Goal: Task Accomplishment & Management: Manage account settings

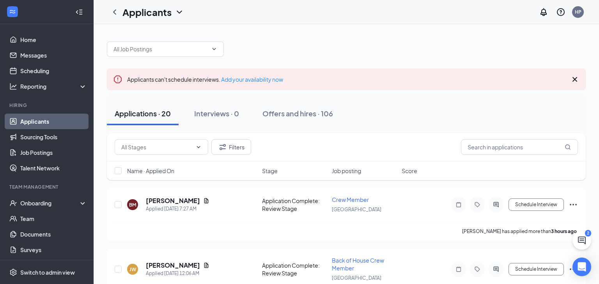
click at [452, 114] on div "Applications · 20 Interviews · 0 Offers and hires · 106" at bounding box center [346, 113] width 479 height 23
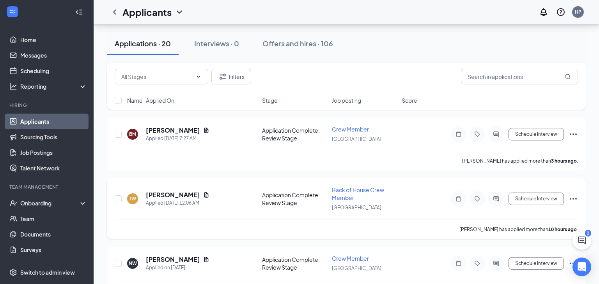
scroll to position [70, 0]
click at [203, 131] on icon "Document" at bounding box center [206, 131] width 6 height 6
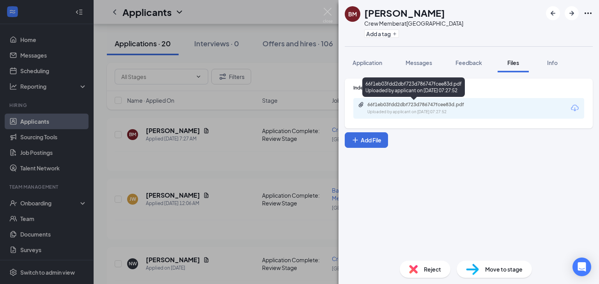
click at [398, 106] on div "66f1eb03fdd2dbf723d786747fcee83d.pdf" at bounding box center [421, 105] width 109 height 6
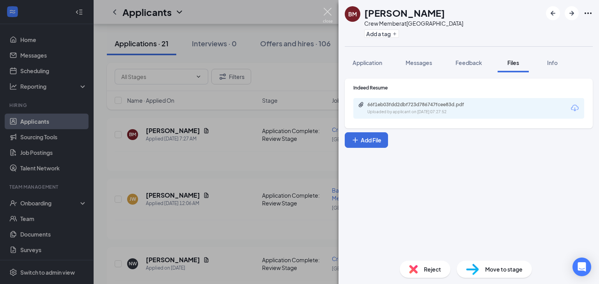
click at [327, 17] on img at bounding box center [328, 15] width 10 height 15
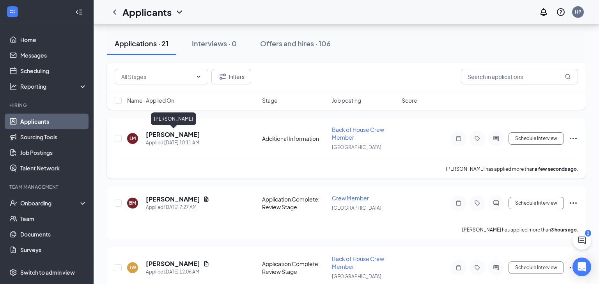
click at [180, 136] on h5 "[PERSON_NAME]" at bounding box center [173, 135] width 54 height 9
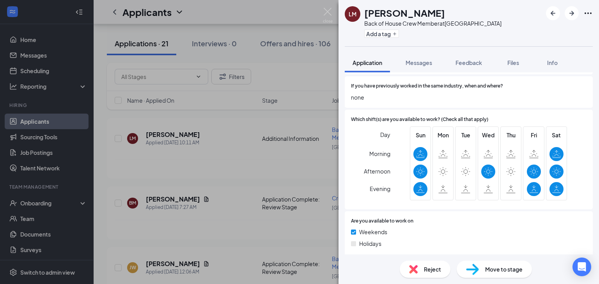
scroll to position [291, 0]
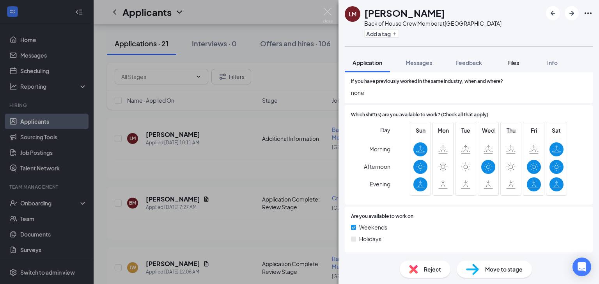
click at [512, 65] on span "Files" at bounding box center [513, 62] width 12 height 7
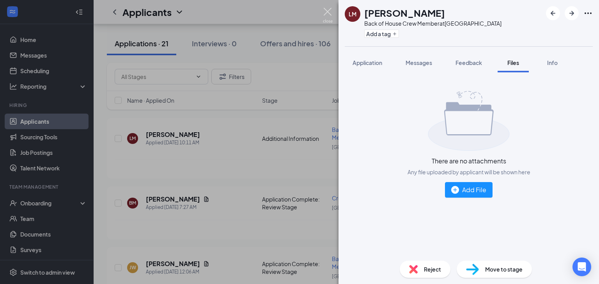
click at [327, 10] on img at bounding box center [328, 15] width 10 height 15
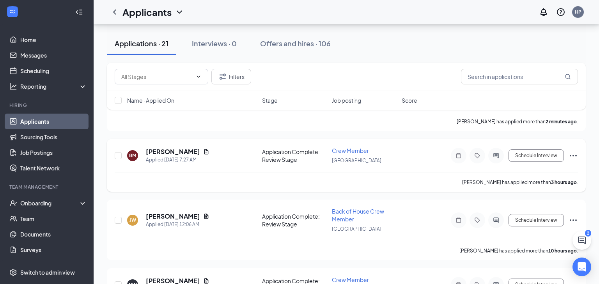
scroll to position [118, 0]
click at [204, 214] on icon "Document" at bounding box center [206, 216] width 4 height 5
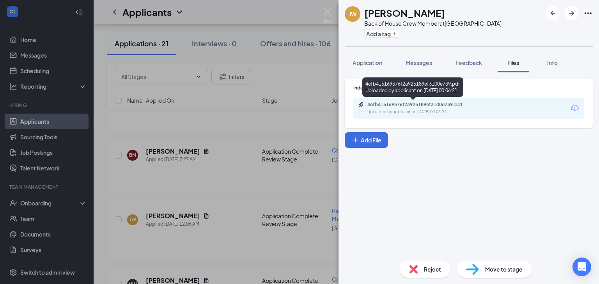
click at [417, 104] on div "4efb415169376f2a925189ef3100e739.pdf" at bounding box center [421, 105] width 109 height 6
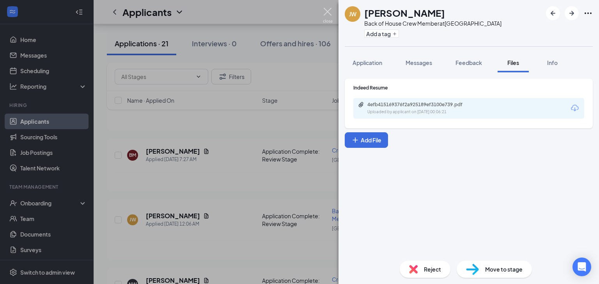
click at [326, 13] on img at bounding box center [328, 15] width 10 height 15
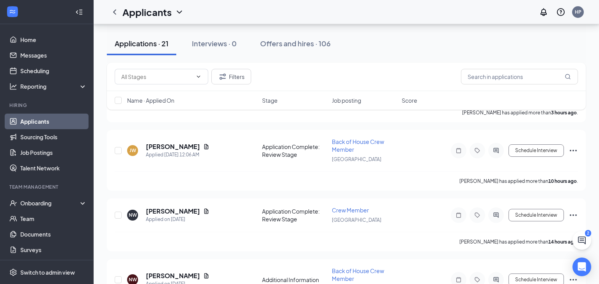
scroll to position [189, 0]
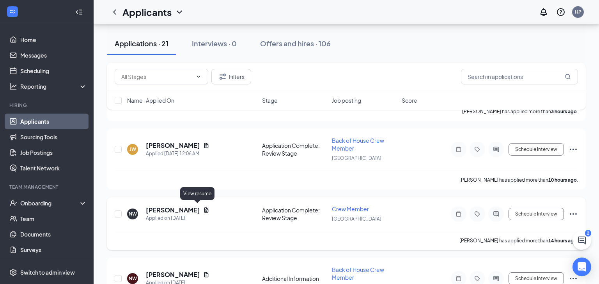
click at [204, 208] on icon "Document" at bounding box center [206, 210] width 4 height 5
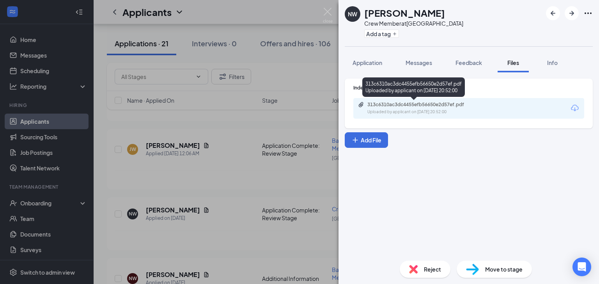
click at [387, 104] on div "313c6310ac3dc4455efb56650e2d57ef.pdf" at bounding box center [421, 105] width 109 height 6
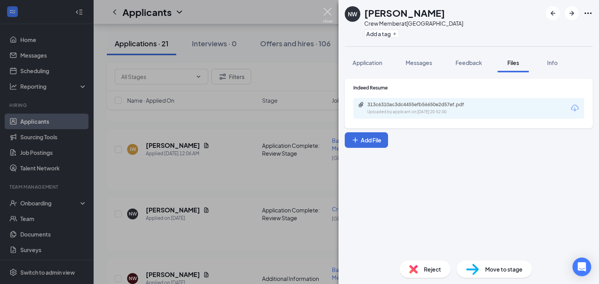
click at [327, 9] on img at bounding box center [328, 15] width 10 height 15
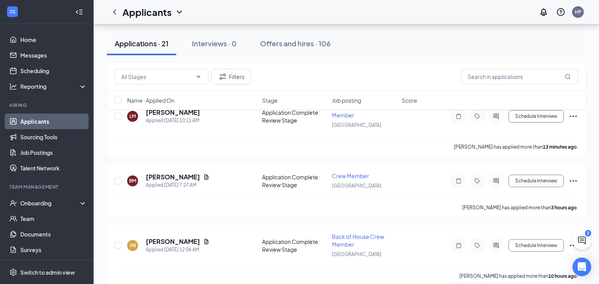
scroll to position [539, 0]
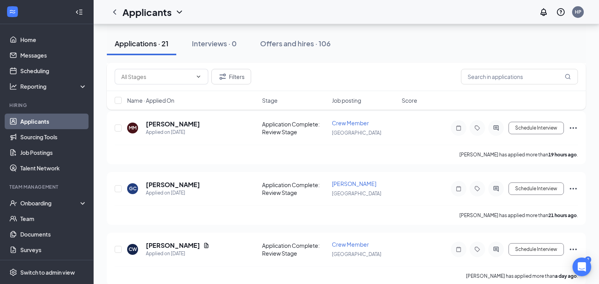
scroll to position [597, 0]
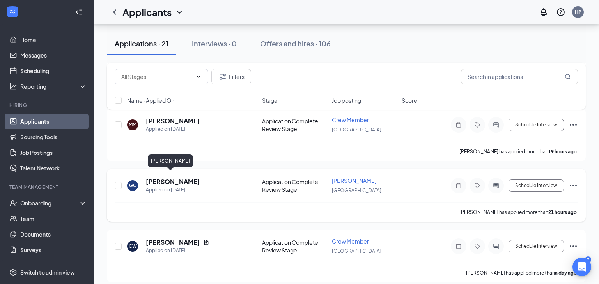
click at [173, 178] on h5 "[PERSON_NAME]" at bounding box center [173, 182] width 54 height 9
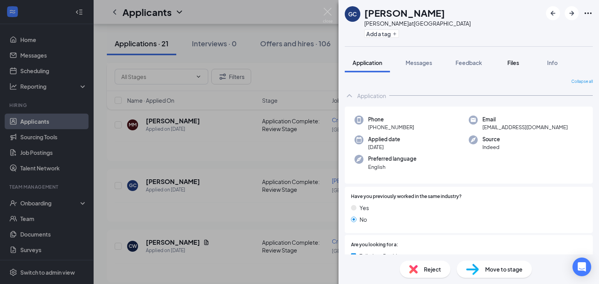
click at [507, 64] on div "Files" at bounding box center [513, 63] width 16 height 8
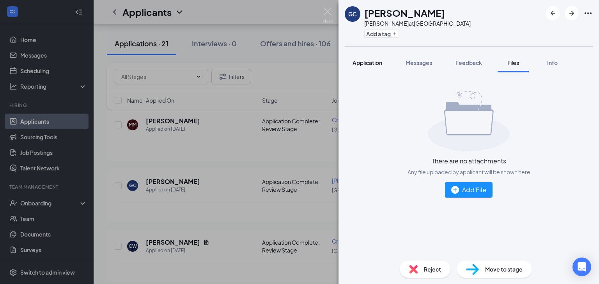
click at [372, 62] on span "Application" at bounding box center [367, 62] width 30 height 7
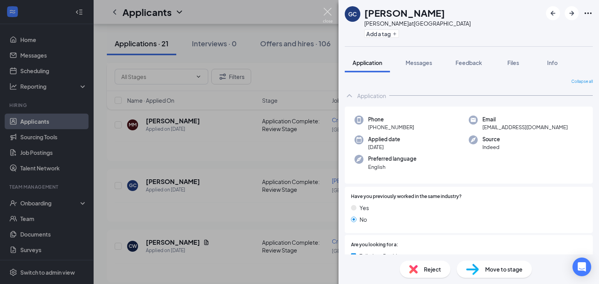
click at [332, 16] on img at bounding box center [328, 15] width 10 height 15
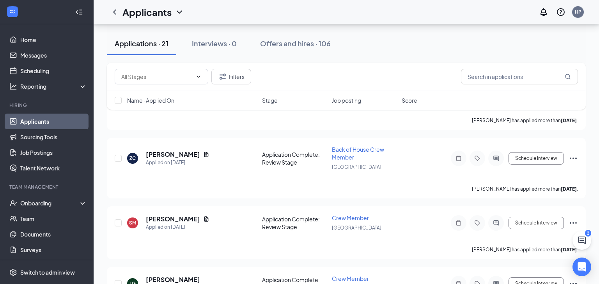
scroll to position [1070, 0]
